Goal: Information Seeking & Learning: Learn about a topic

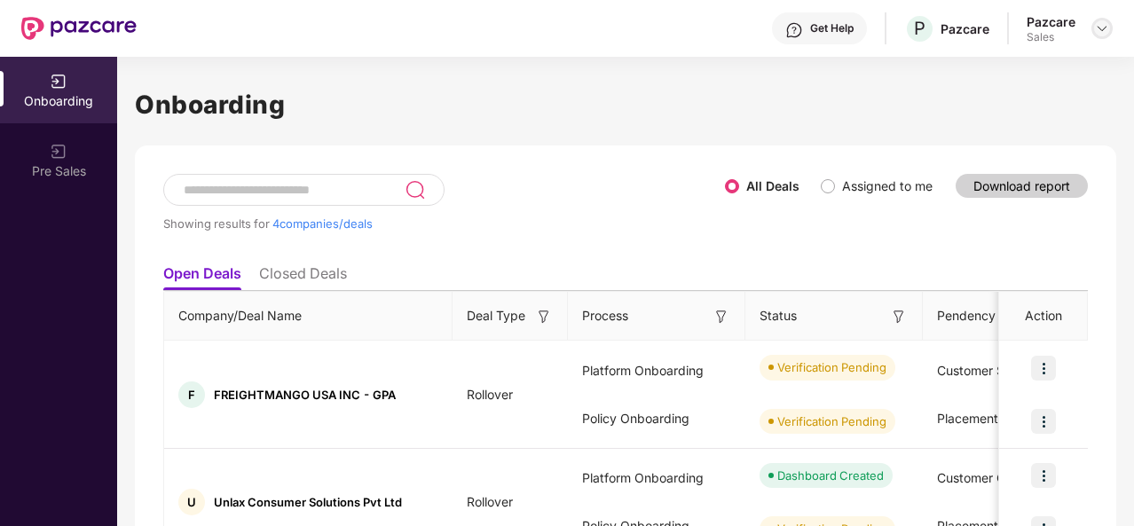
scroll to position [310, 0]
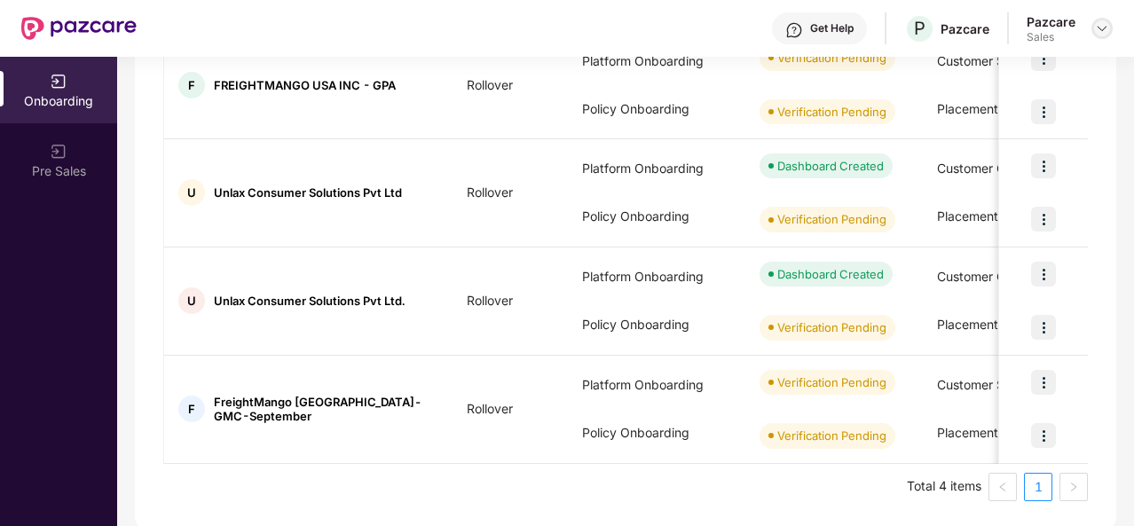
click at [1098, 31] on img at bounding box center [1102, 28] width 14 height 14
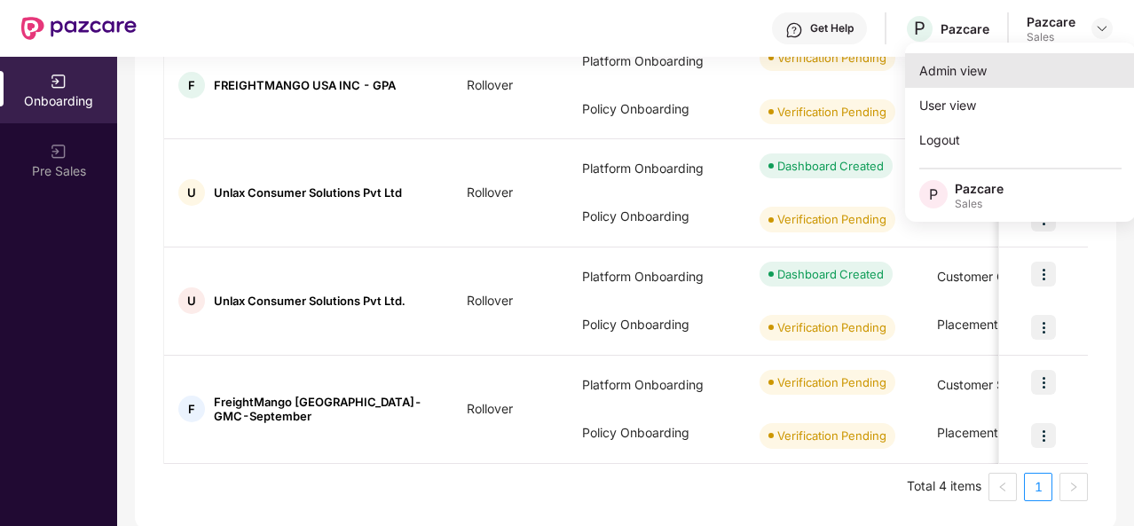
click at [1038, 63] on div "Admin view" at bounding box center [1020, 70] width 231 height 35
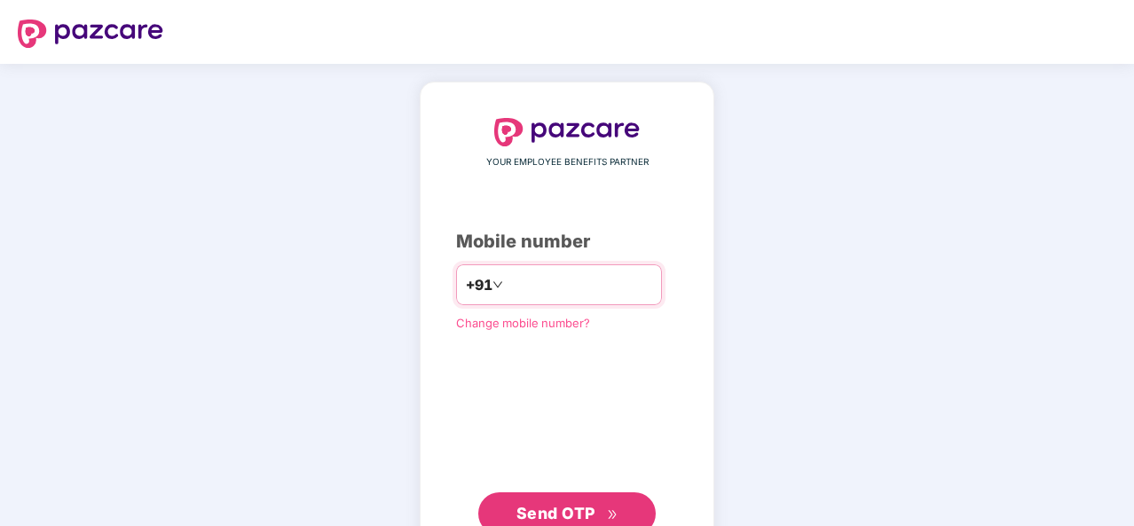
type input "**********"
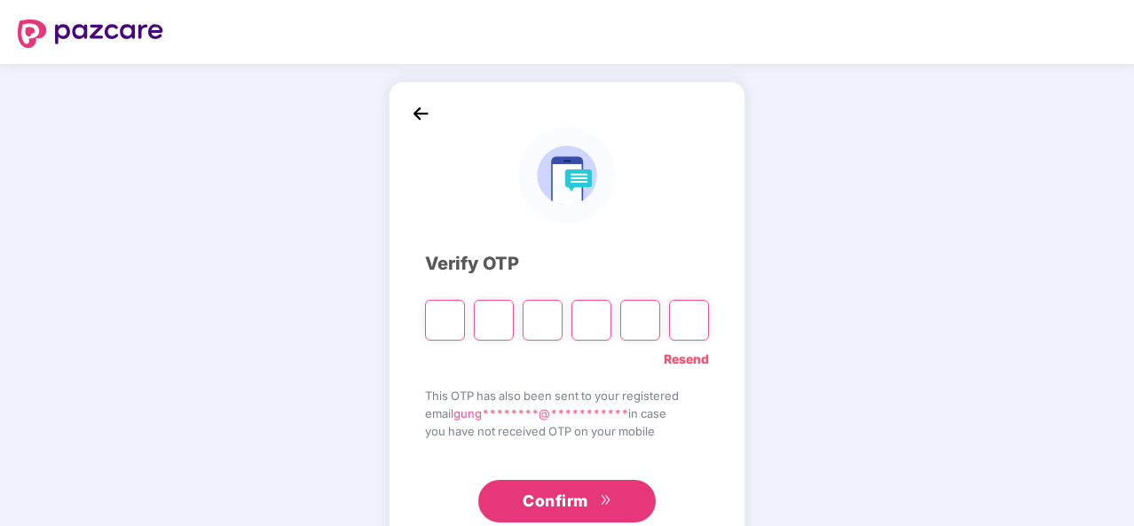
type input "*"
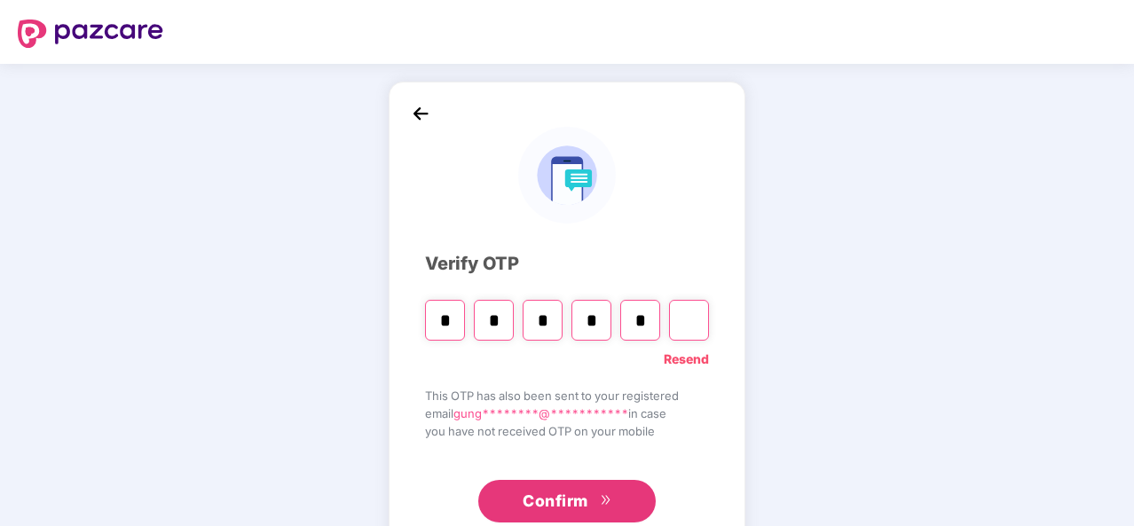
type input "*"
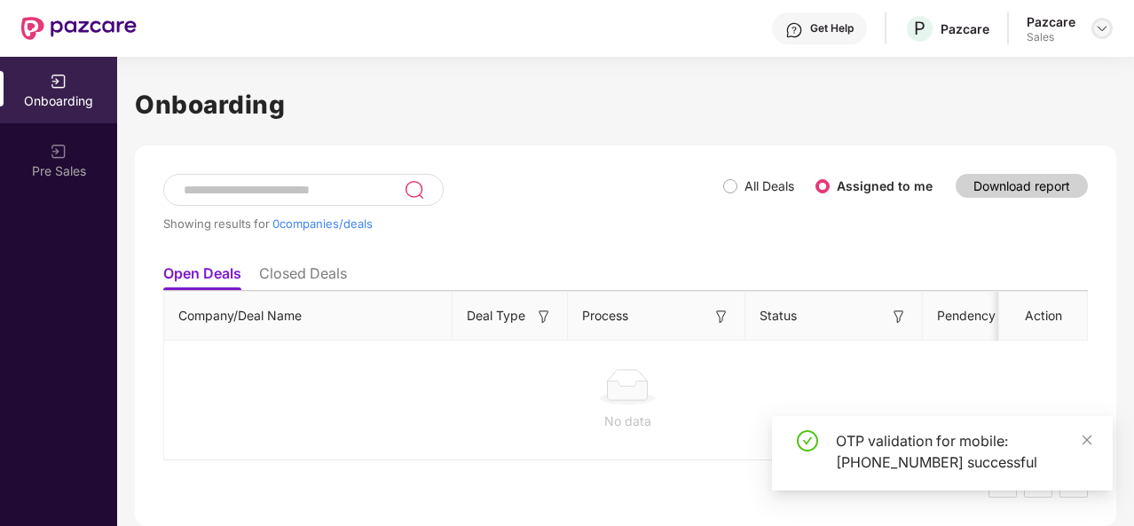
click at [1099, 23] on img at bounding box center [1102, 28] width 14 height 14
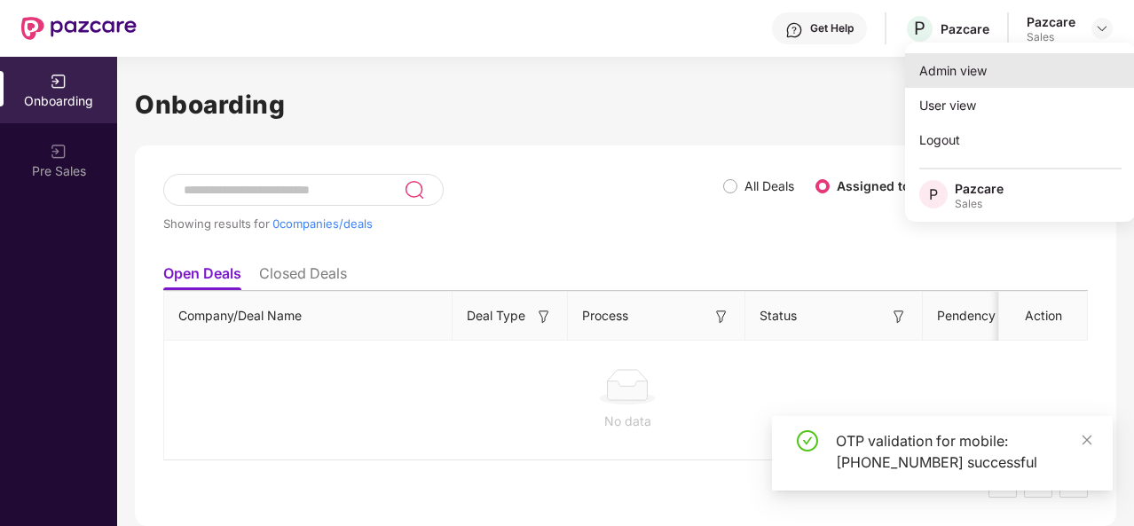
click at [1024, 66] on div "Admin view" at bounding box center [1020, 70] width 231 height 35
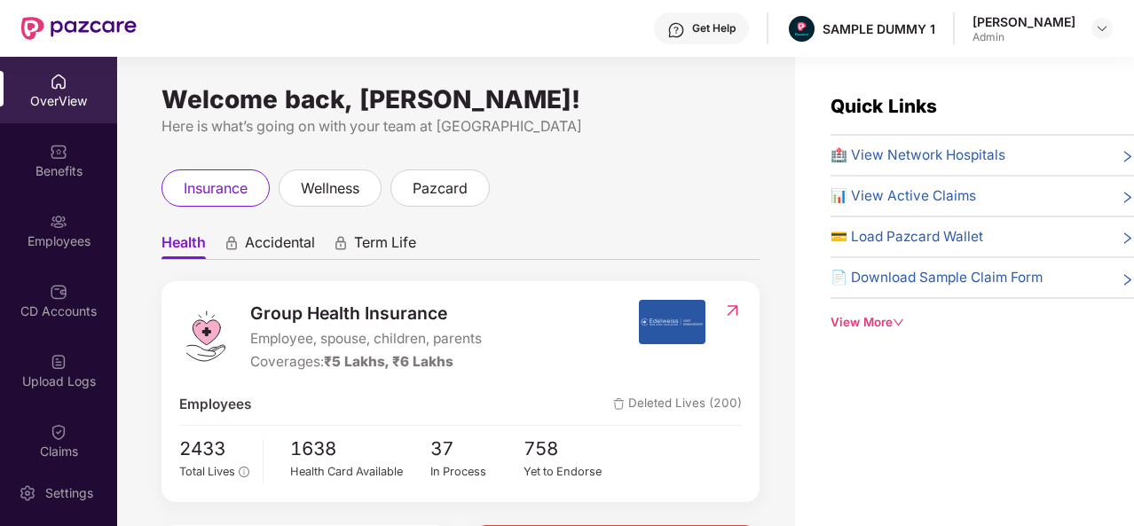
click at [724, 42] on div "Get Help" at bounding box center [701, 28] width 95 height 32
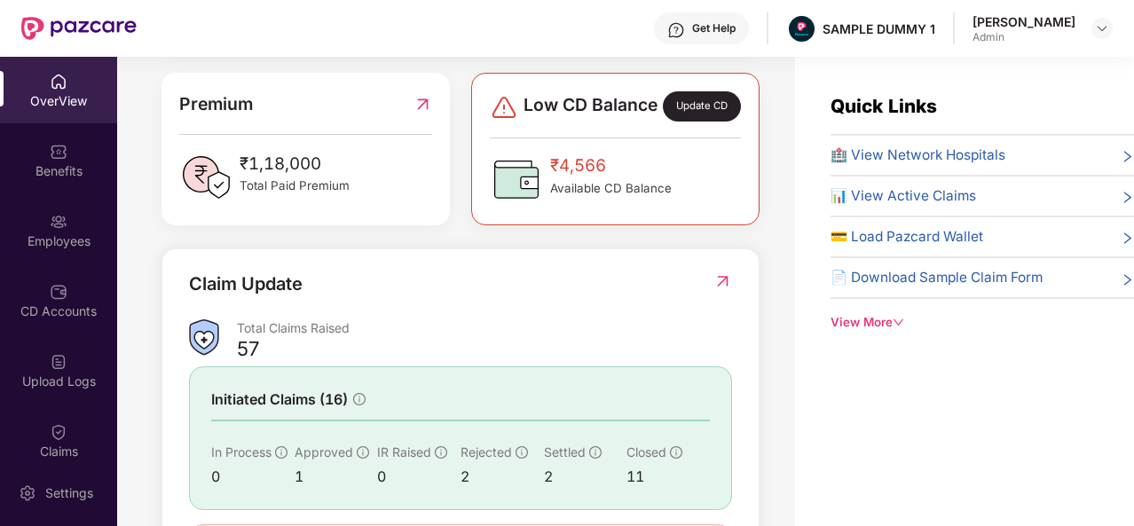
scroll to position [569, 0]
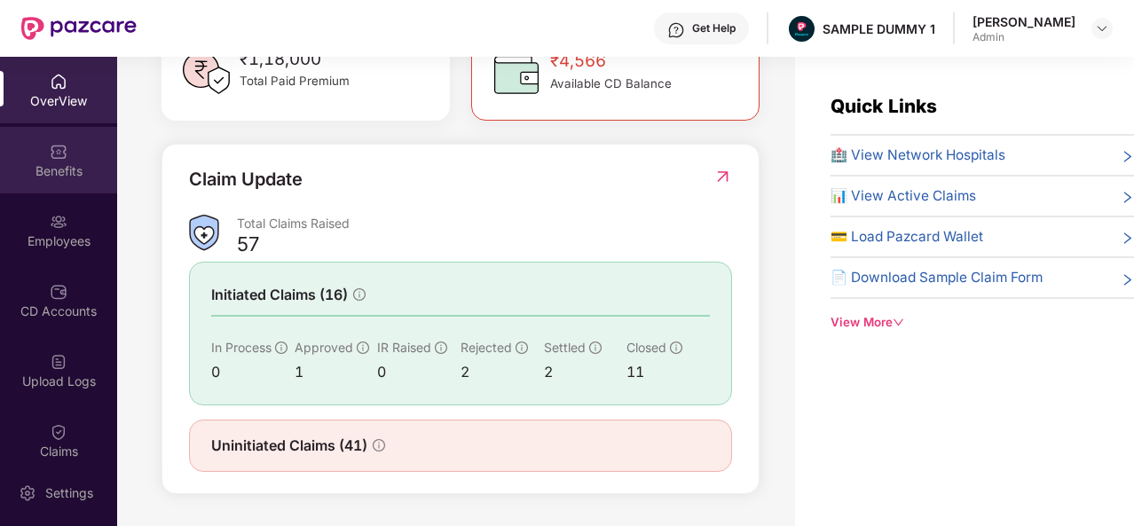
click at [59, 169] on div "Benefits" at bounding box center [58, 171] width 117 height 18
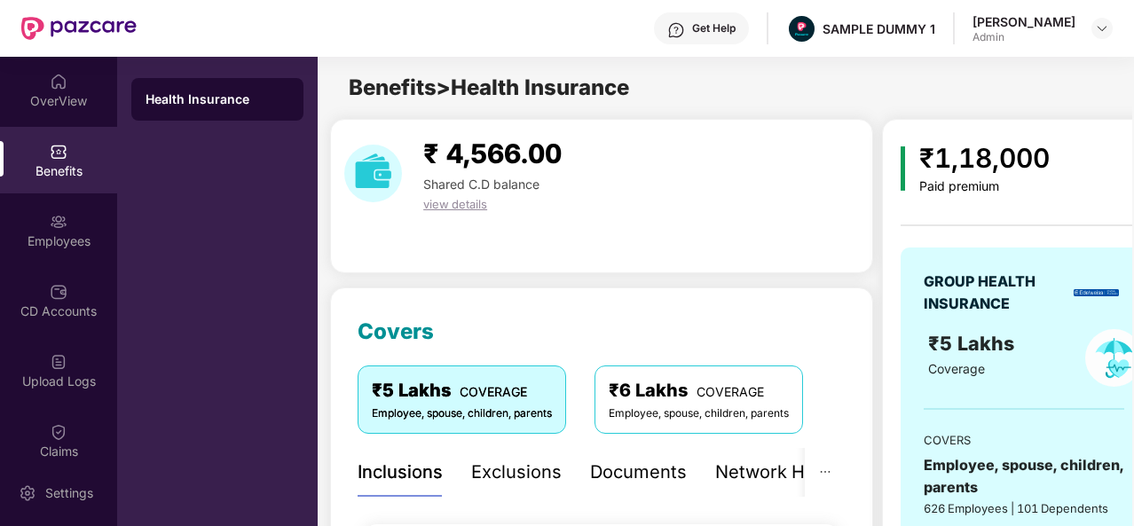
click at [519, 472] on div "Exclusions" at bounding box center [516, 472] width 90 height 27
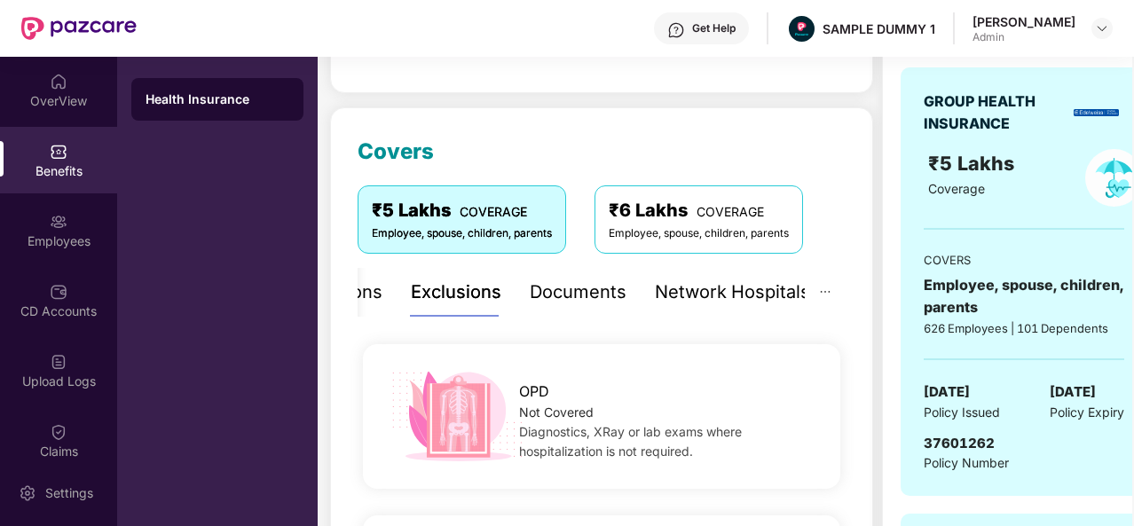
scroll to position [59, 0]
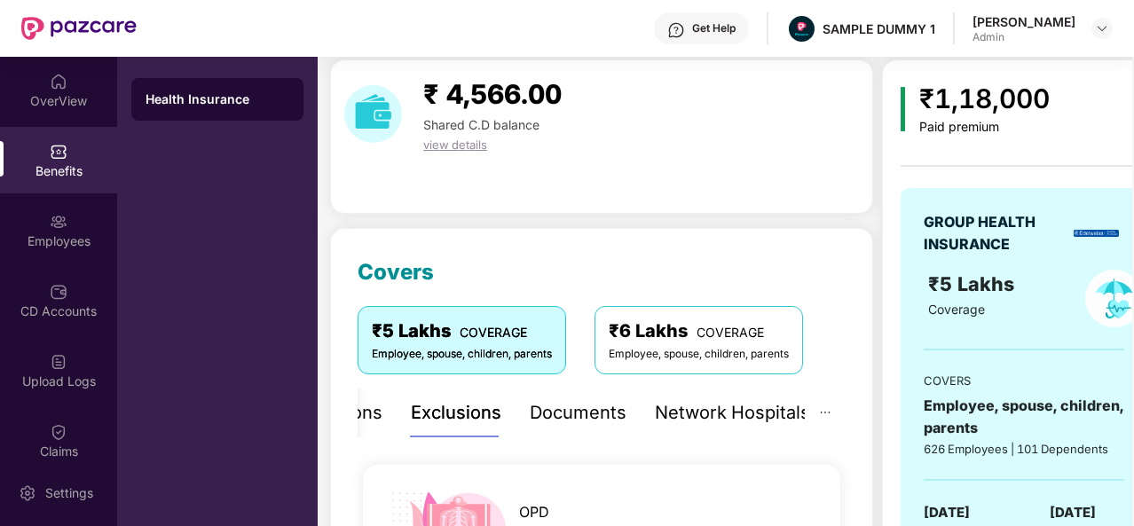
click at [560, 402] on div "Documents" at bounding box center [578, 412] width 97 height 27
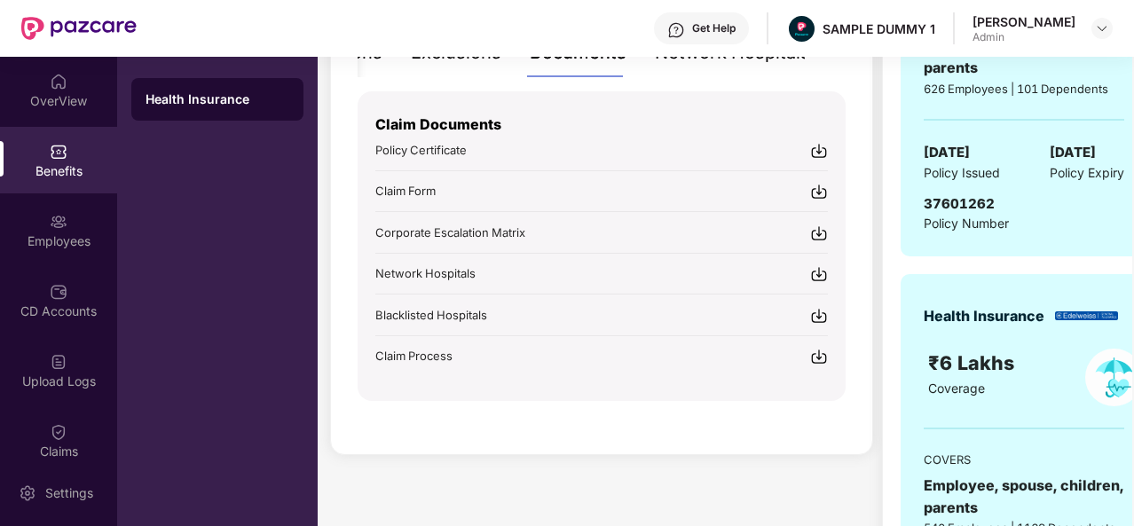
scroll to position [420, 0]
drag, startPoint x: 367, startPoint y: 221, endPoint x: 530, endPoint y: 222, distance: 163.2
click at [530, 222] on div "Claim Documents Policy Certificate Claim Form Corporate Escalation Matrix Netwo…" at bounding box center [601, 245] width 488 height 310
click at [340, 223] on div "Covers ₹5 Lakhs COVERAGE Employee, spouse, children, parents ₹6 Lakhs COVERAGE …" at bounding box center [601, 160] width 543 height 587
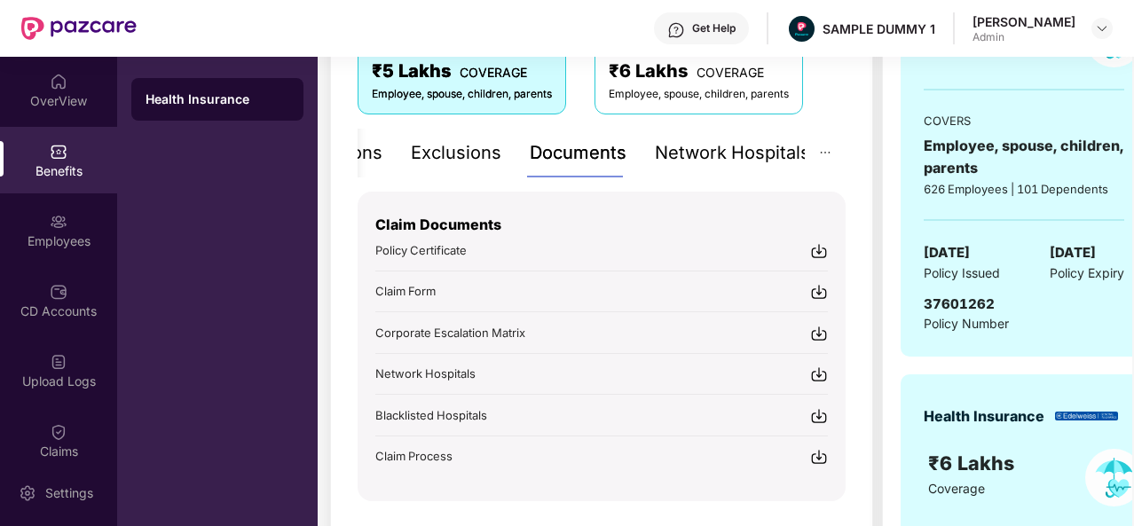
scroll to position [316, 0]
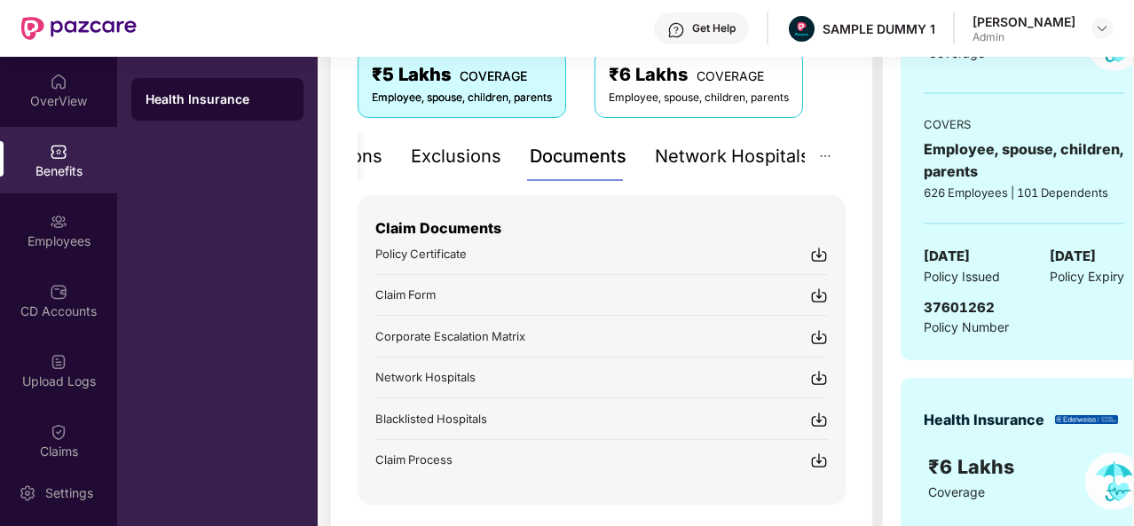
click at [715, 166] on div "Network Hospitals" at bounding box center [732, 156] width 155 height 27
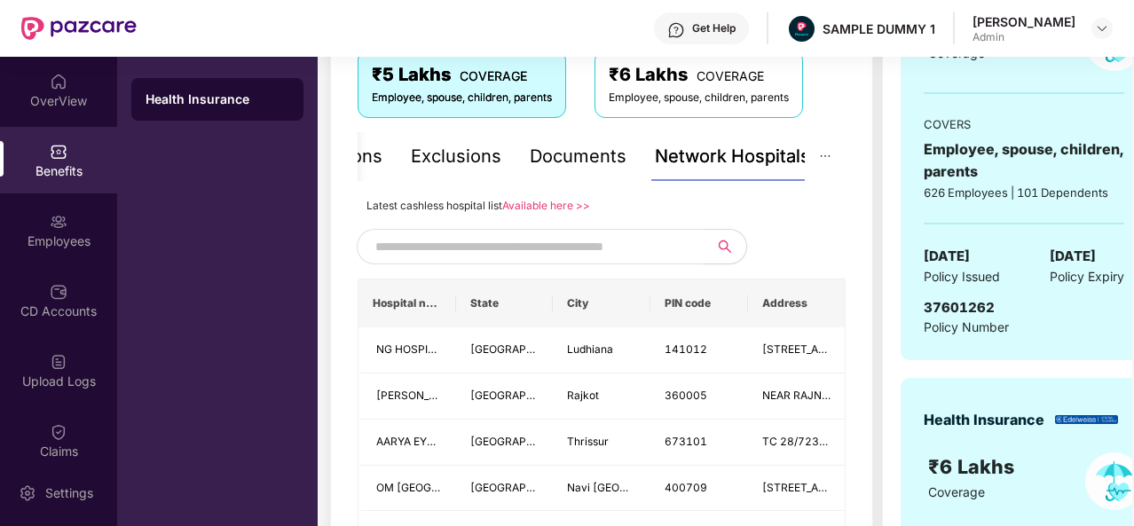
click at [550, 255] on input "text" at bounding box center [526, 246] width 303 height 27
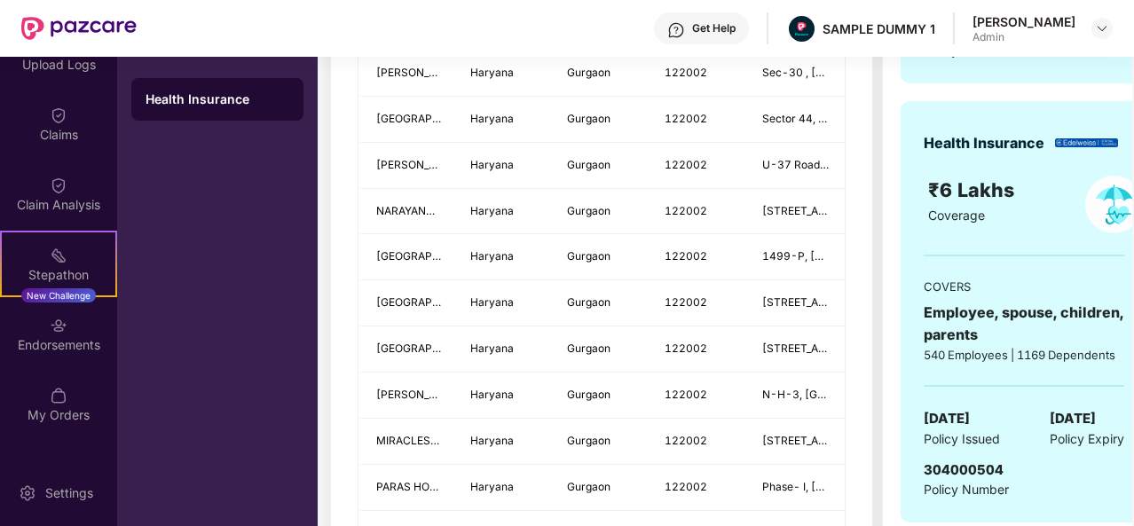
scroll to position [321, 0]
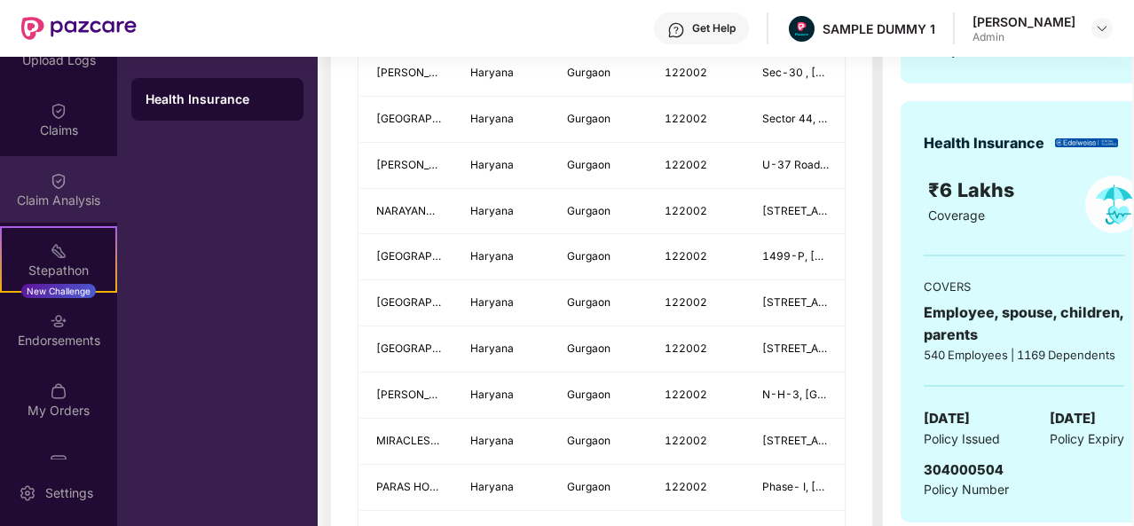
type input "******"
click at [62, 175] on img at bounding box center [59, 181] width 18 height 18
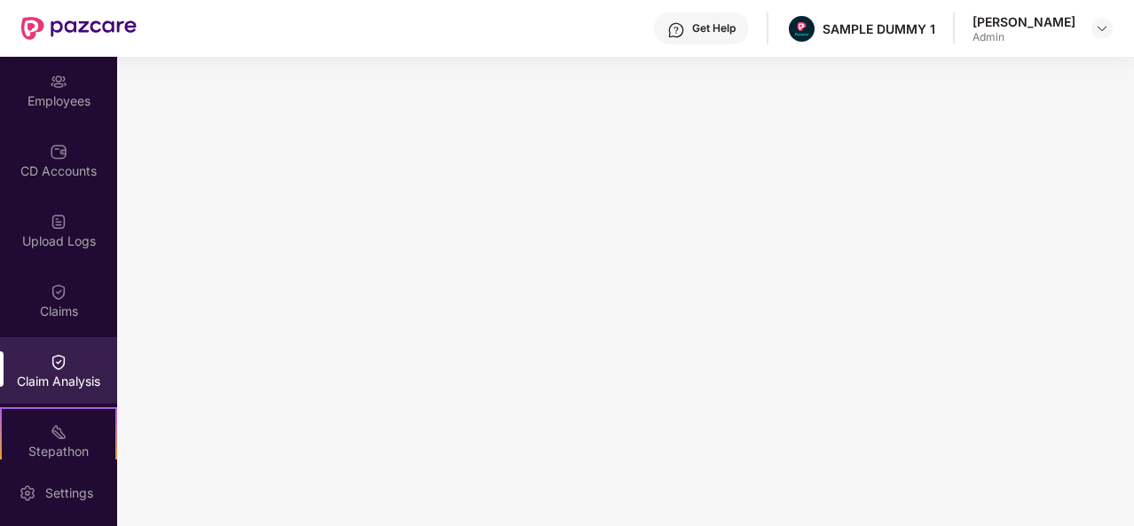
scroll to position [138, 0]
click at [67, 291] on div "Claims" at bounding box center [58, 302] width 117 height 67
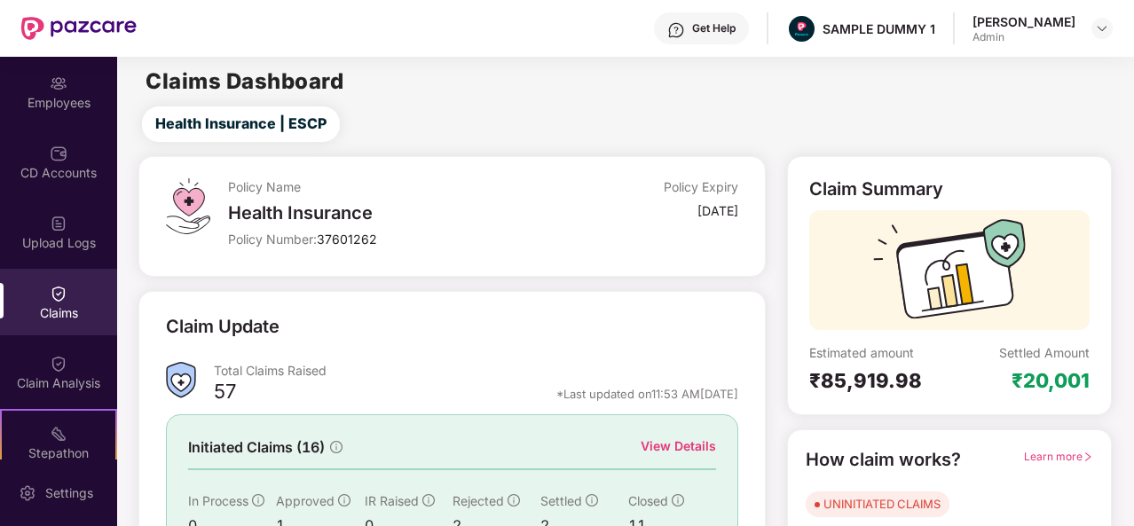
scroll to position [167, 0]
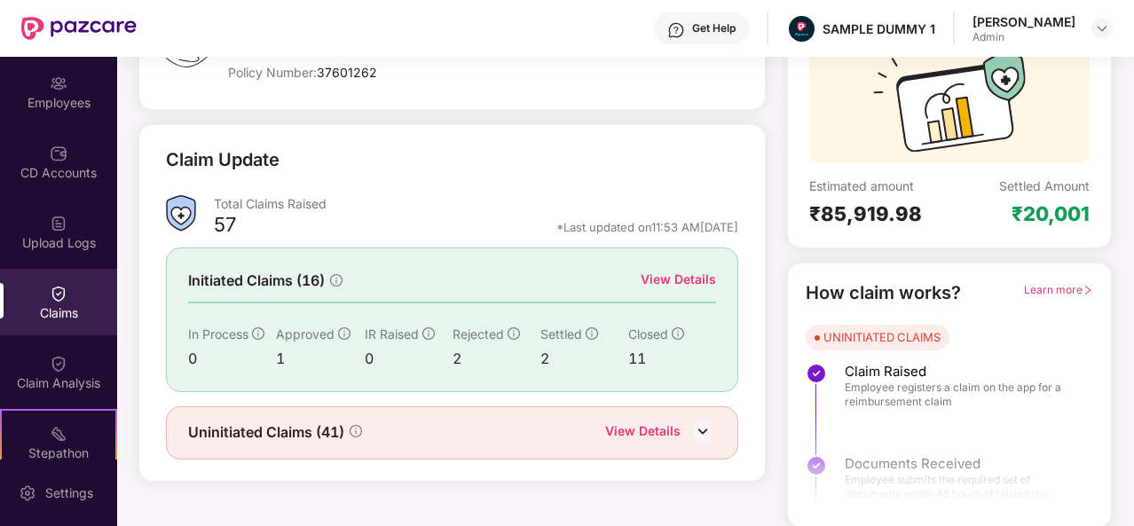
click at [687, 281] on div "View Details" at bounding box center [677, 280] width 75 height 20
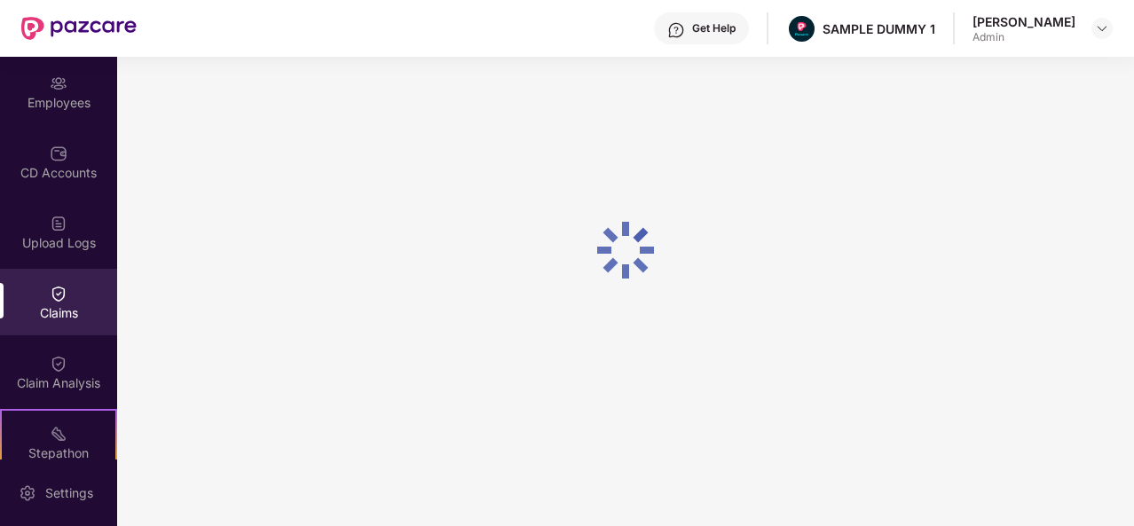
scroll to position [76, 0]
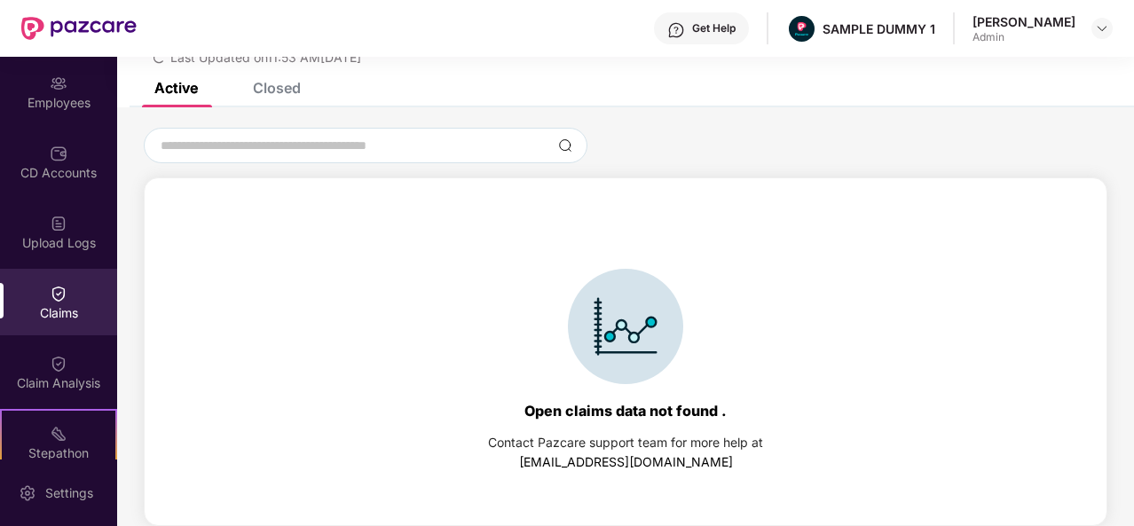
click at [286, 93] on div "Closed" at bounding box center [277, 88] width 48 height 18
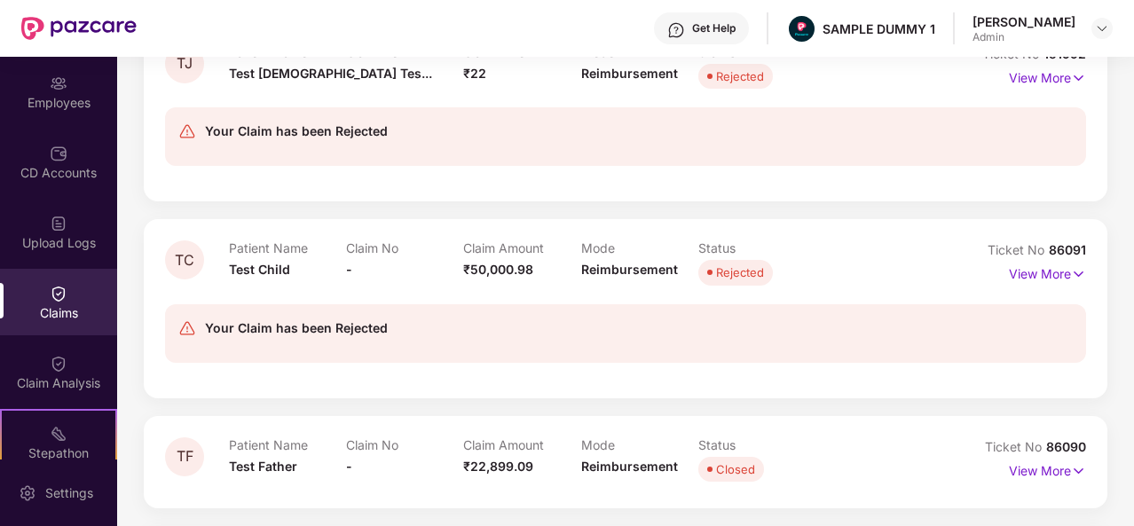
scroll to position [867, 0]
